Goal: Entertainment & Leisure: Consume media (video, audio)

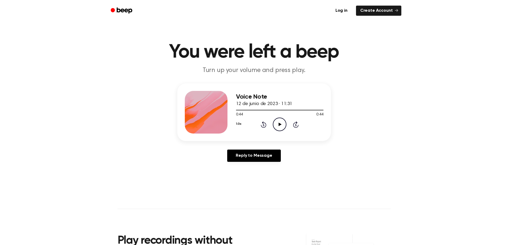
click at [282, 123] on icon "Play Audio" at bounding box center [280, 125] width 14 height 14
drag, startPoint x: 265, startPoint y: 120, endPoint x: 262, endPoint y: 123, distance: 4.5
click at [264, 120] on div "1.0x Rewind 5 seconds Pause Audio Skip 5 seconds" at bounding box center [280, 125] width 88 height 14
click at [261, 123] on icon "Rewind 5 seconds" at bounding box center [264, 124] width 6 height 7
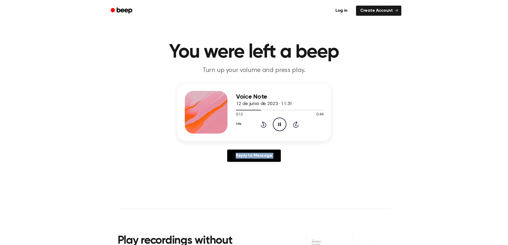
click at [261, 123] on icon "Rewind 5 seconds" at bounding box center [264, 124] width 6 height 7
click at [275, 124] on icon "Pause Audio" at bounding box center [280, 125] width 14 height 14
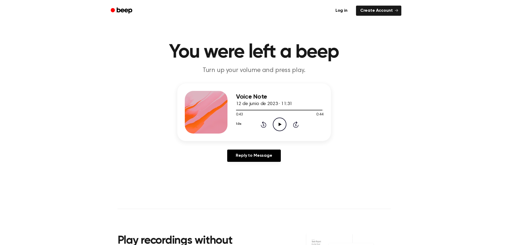
click at [278, 122] on icon "Play Audio" at bounding box center [280, 125] width 14 height 14
click at [265, 124] on icon "Rewind 5 seconds" at bounding box center [264, 124] width 6 height 7
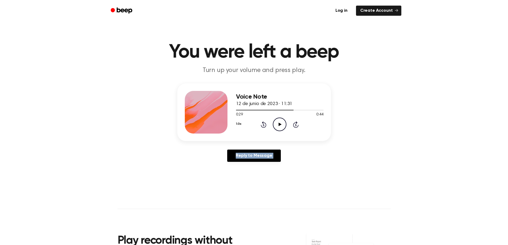
click at [265, 124] on icon "Rewind 5 seconds" at bounding box center [264, 124] width 6 height 7
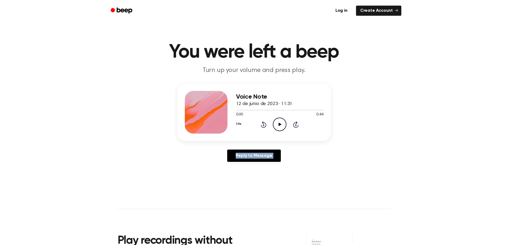
click at [265, 124] on icon "Rewind 5 seconds" at bounding box center [264, 124] width 6 height 7
click at [276, 121] on icon "Play Audio" at bounding box center [280, 125] width 14 height 14
click at [279, 126] on icon "Play Audio" at bounding box center [280, 125] width 14 height 14
click at [282, 123] on icon "Pause Audio" at bounding box center [280, 125] width 14 height 14
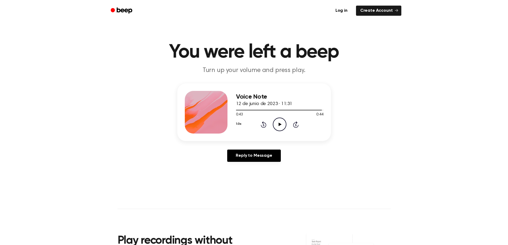
click at [282, 123] on icon "Play Audio" at bounding box center [280, 125] width 14 height 14
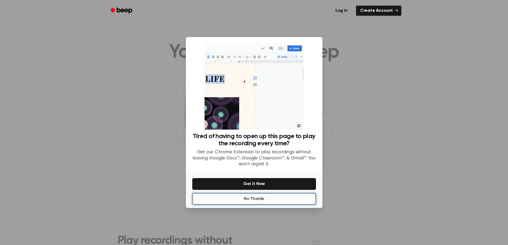
click at [271, 196] on button "No Thanks" at bounding box center [254, 199] width 124 height 12
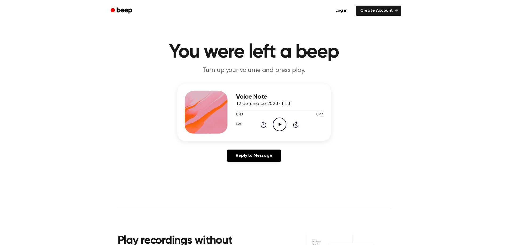
click at [274, 119] on icon "Play Audio" at bounding box center [280, 125] width 14 height 14
click at [255, 128] on div "1.0x Rewind 5 seconds Play Audio Skip 5 seconds" at bounding box center [280, 125] width 88 height 14
click at [282, 128] on icon "Play Audio" at bounding box center [280, 125] width 14 height 14
click at [280, 123] on icon at bounding box center [280, 124] width 3 height 3
